Goal: Transaction & Acquisition: Purchase product/service

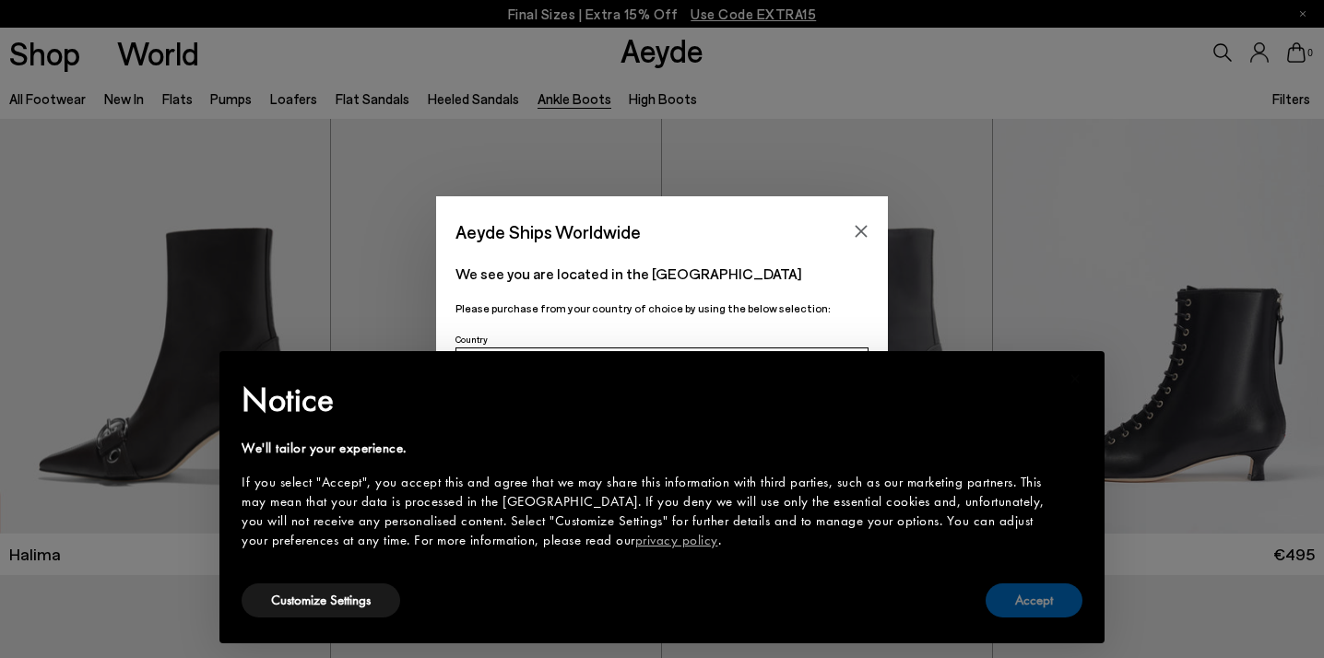
click at [1029, 598] on button "Accept" at bounding box center [1033, 601] width 97 height 34
click at [1005, 598] on div "Aeyde Ships Worldwide We see you are located in the [GEOGRAPHIC_DATA] Please pu…" at bounding box center [662, 329] width 1324 height 658
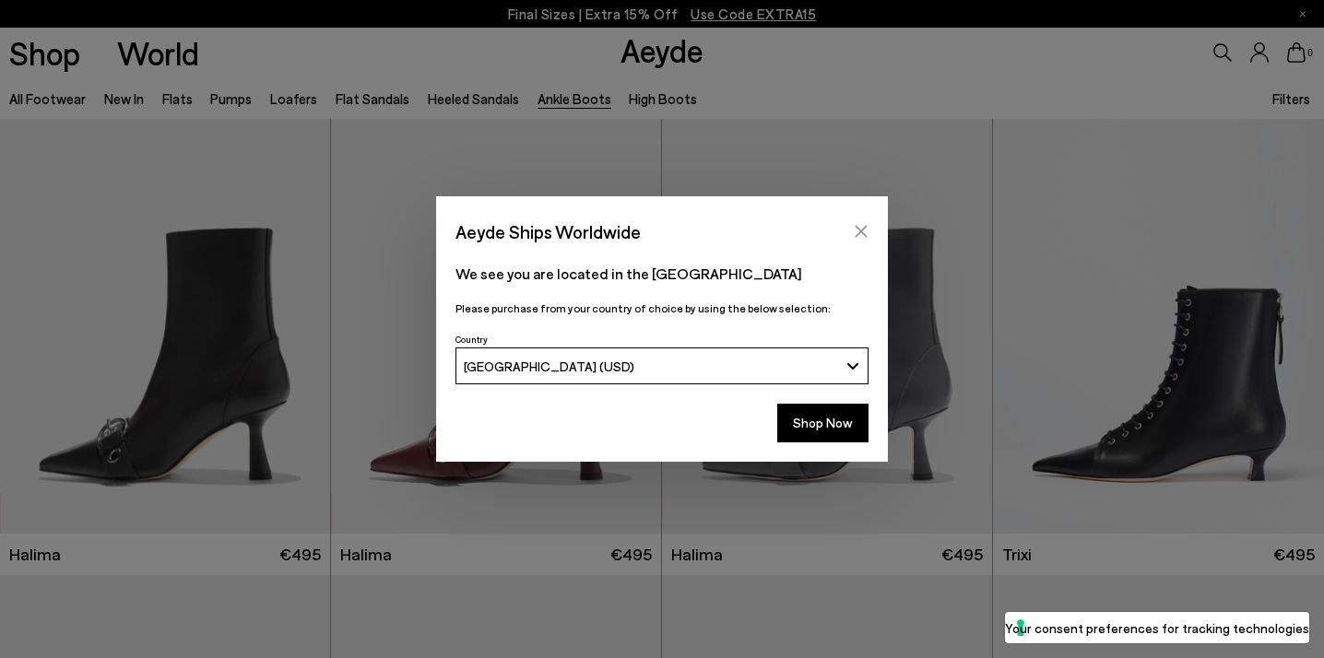
click at [858, 228] on icon "Close" at bounding box center [861, 231] width 15 height 15
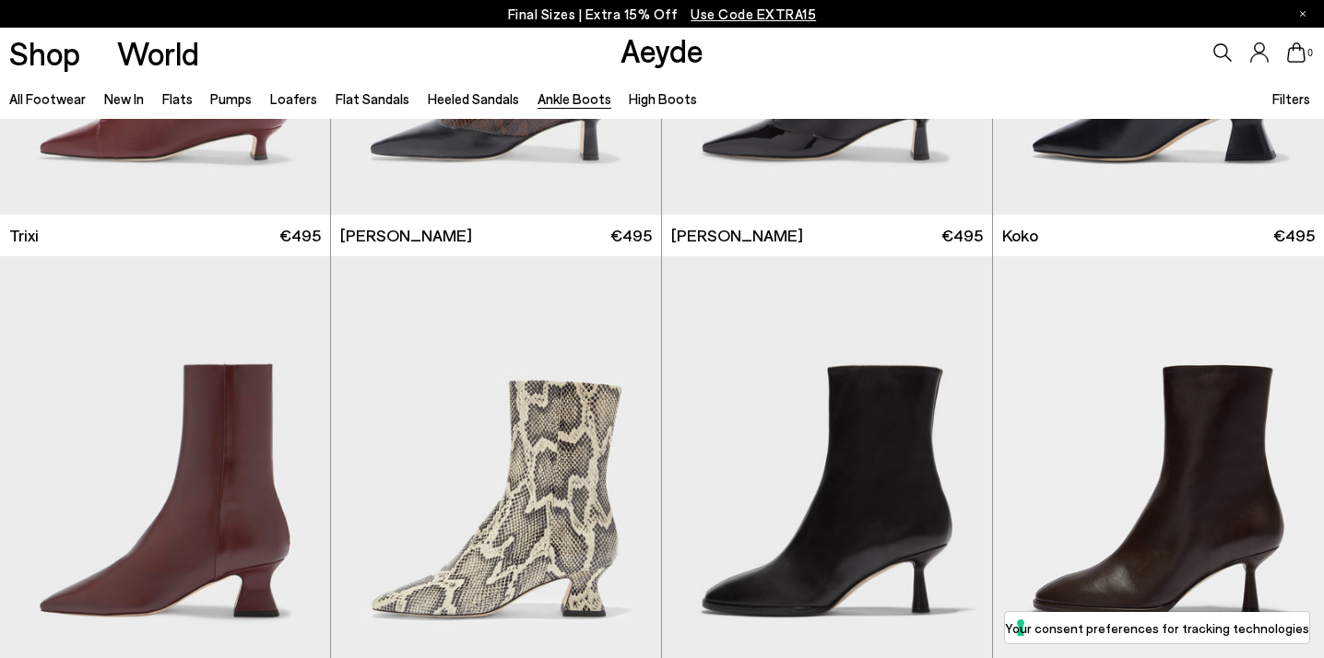
scroll to position [782, 0]
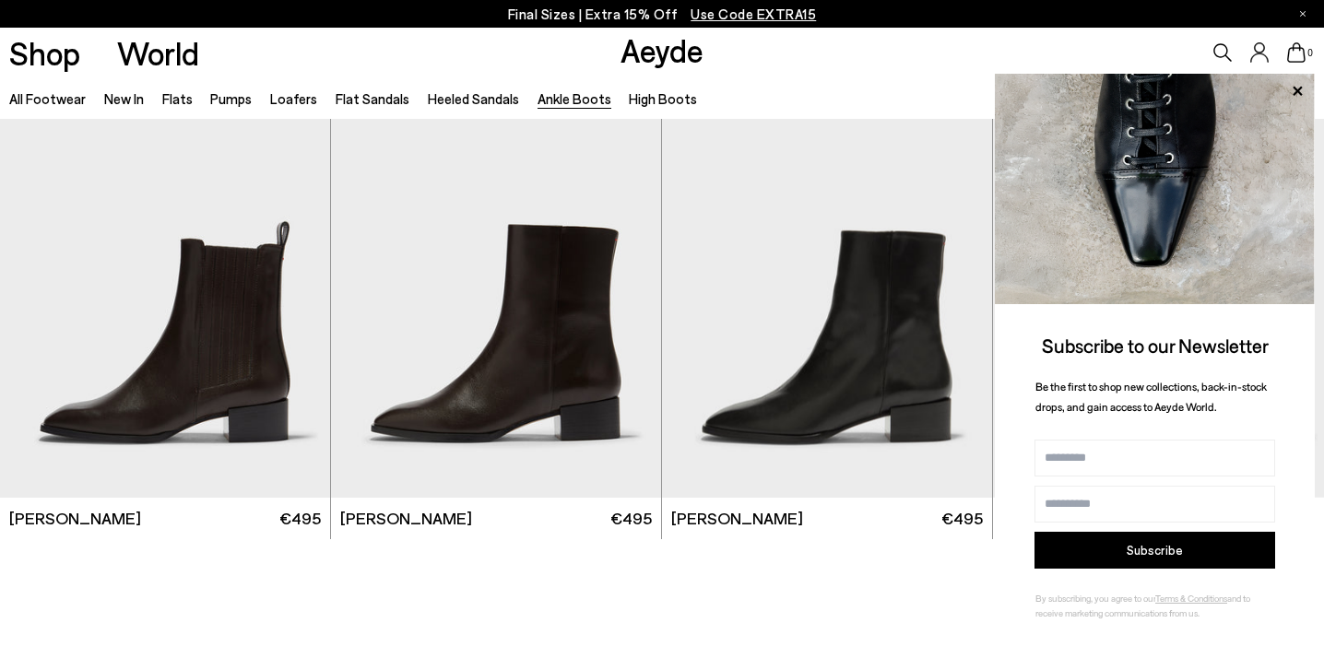
scroll to position [3689, 0]
click at [1285, 100] on icon at bounding box center [1297, 91] width 24 height 24
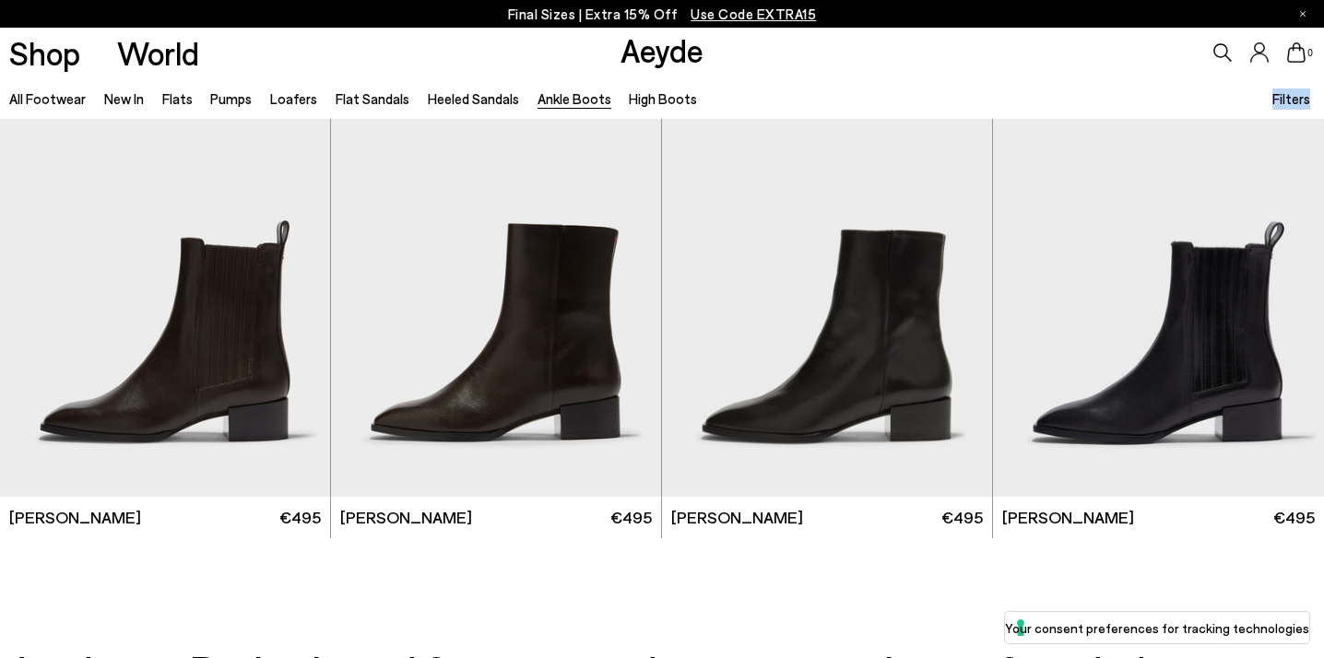
click at [1284, 100] on span "Filters" at bounding box center [1291, 98] width 38 height 17
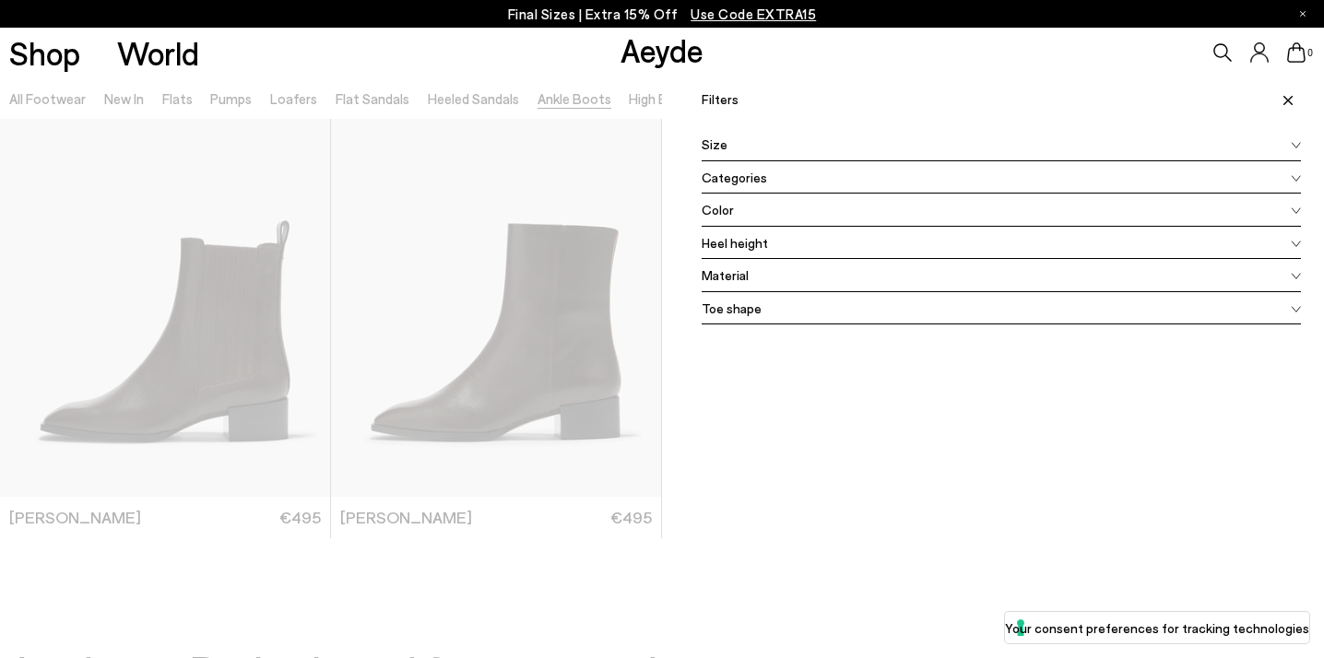
click at [1286, 99] on icon at bounding box center [1287, 100] width 9 height 9
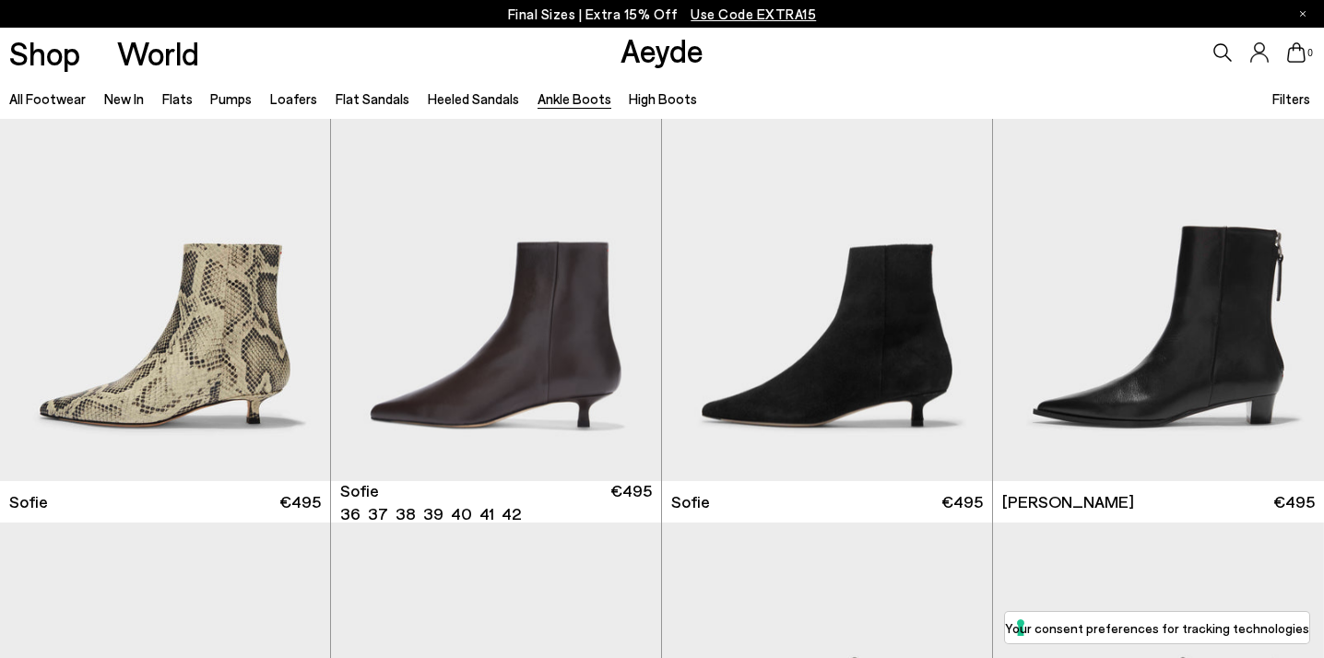
scroll to position [1869, 0]
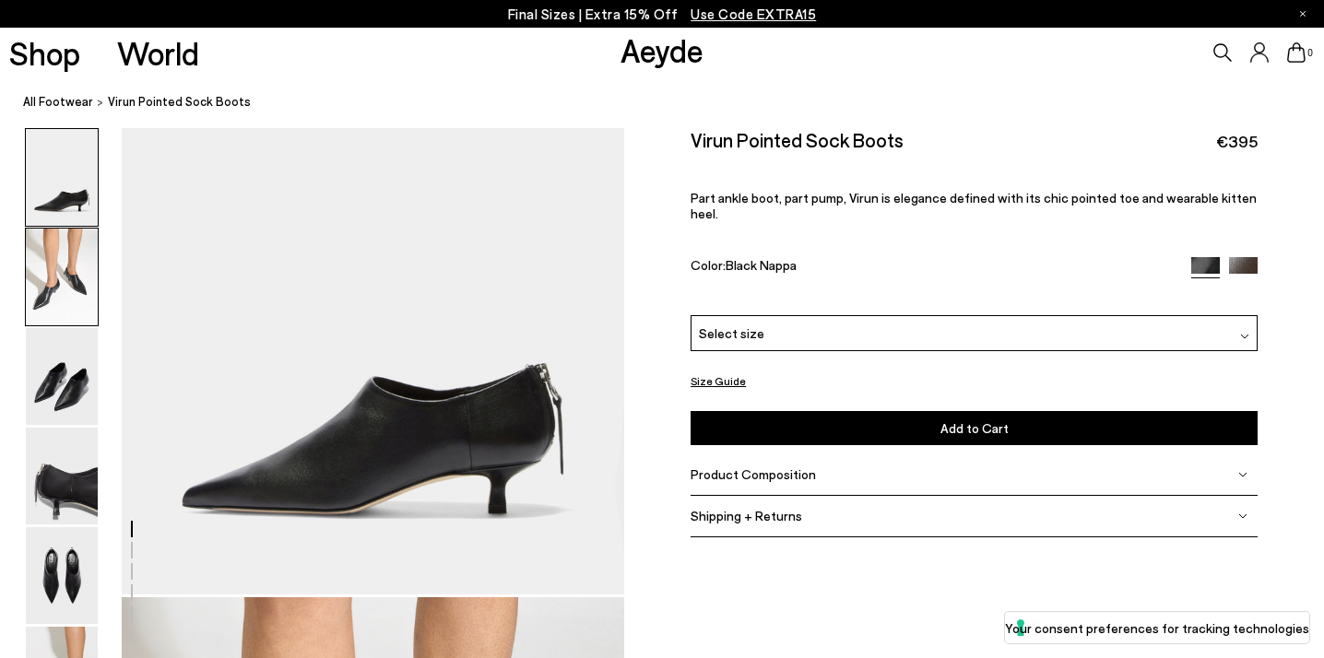
click at [50, 279] on img at bounding box center [62, 277] width 72 height 97
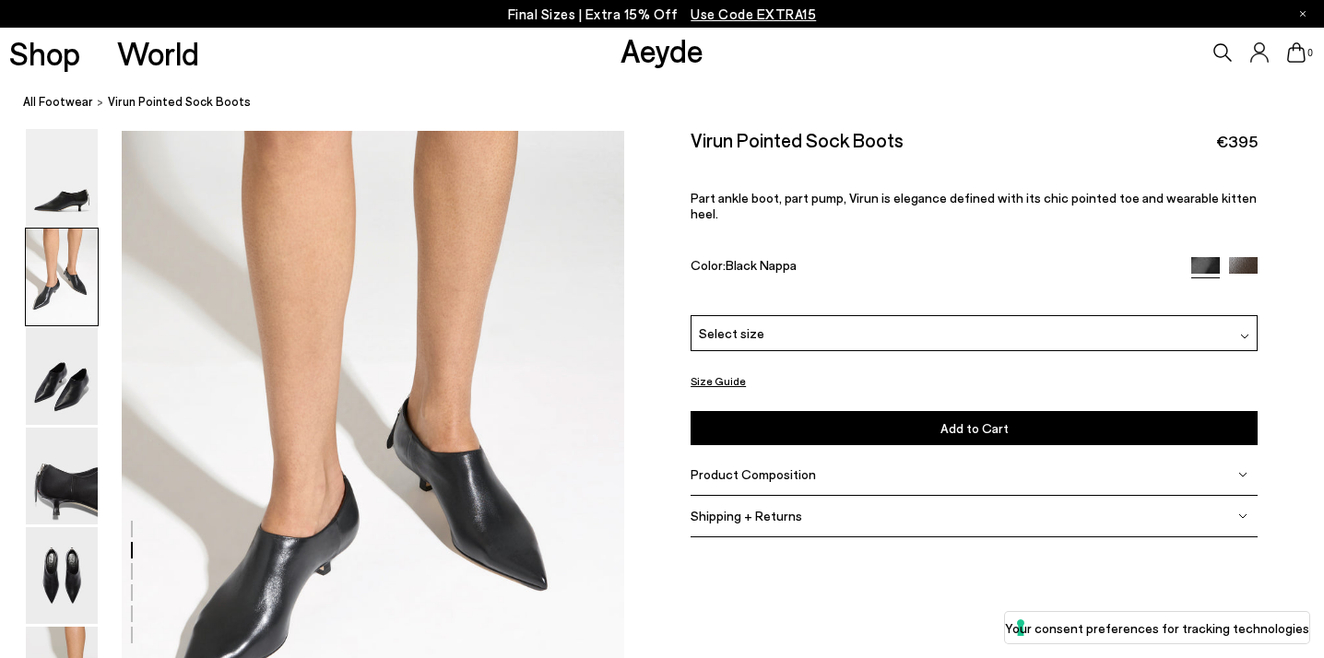
scroll to position [535, 0]
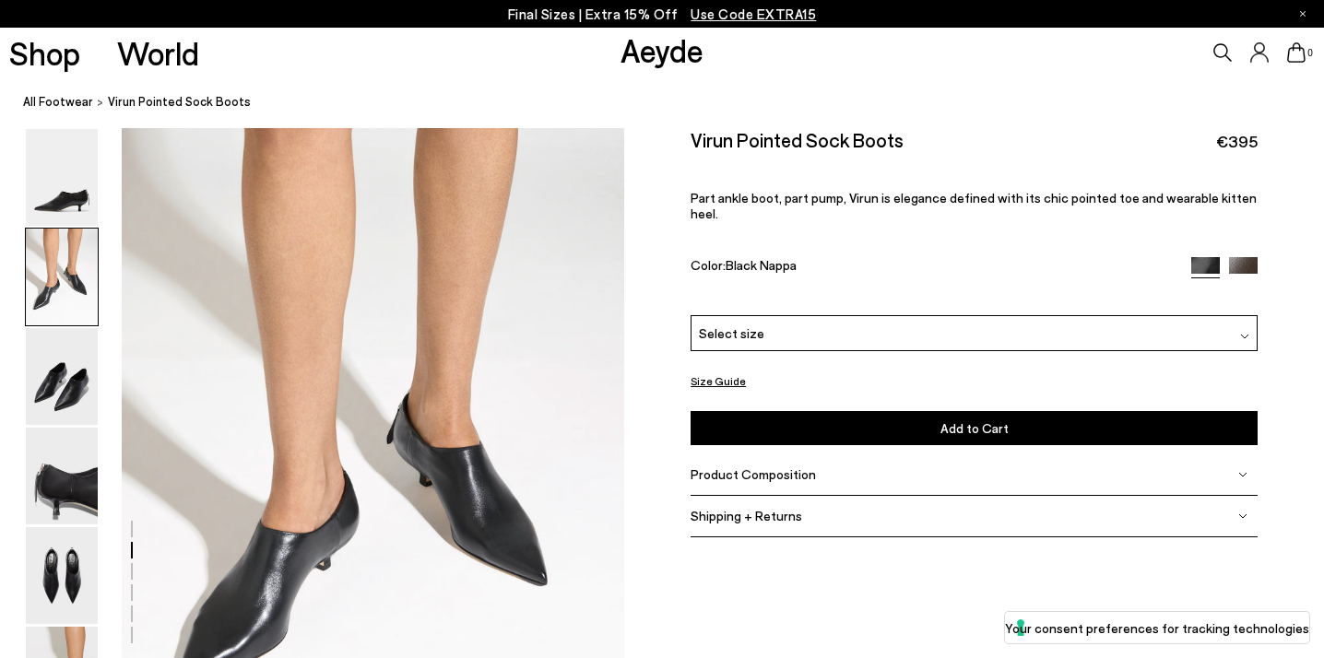
click at [1235, 257] on img at bounding box center [1243, 271] width 29 height 29
